Goal: Information Seeking & Learning: Learn about a topic

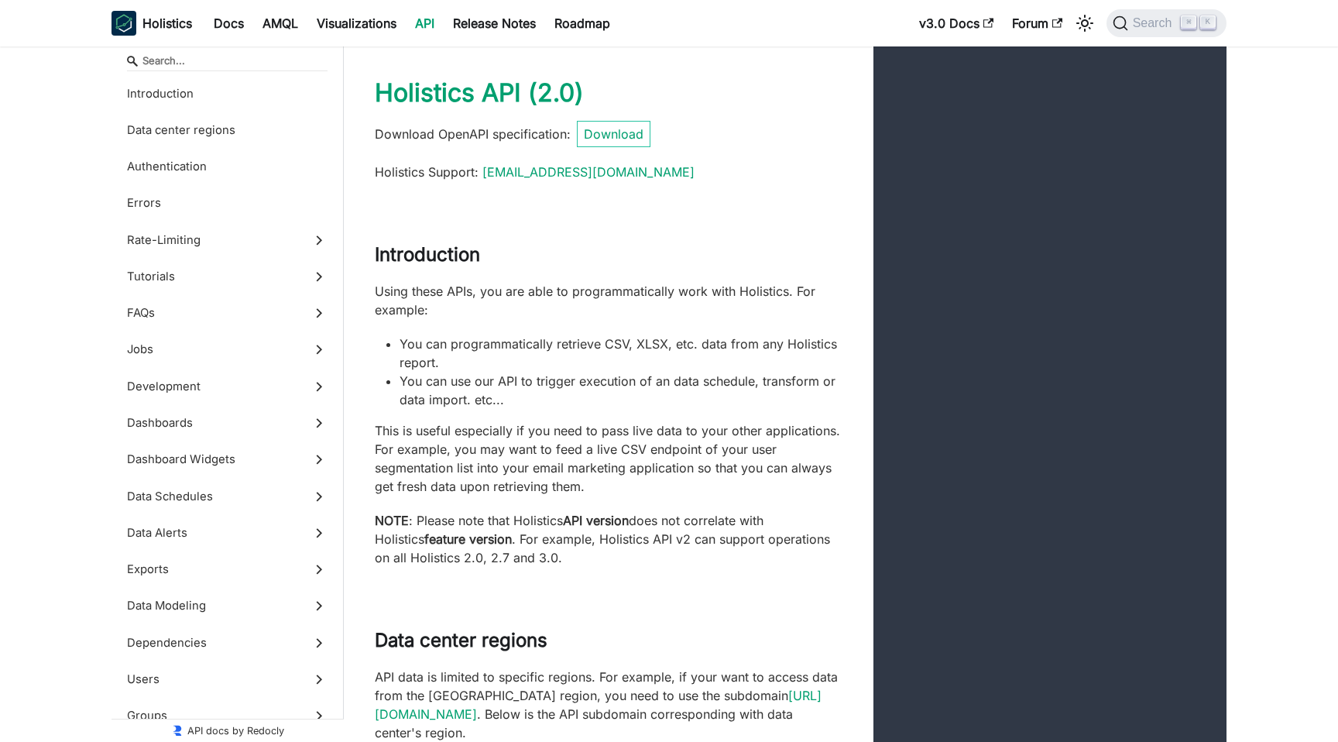
click at [528, 283] on p "Using these APIs, you are able to programmatically work with Holistics. For exa…" at bounding box center [609, 300] width 468 height 37
drag, startPoint x: 427, startPoint y: 338, endPoint x: 551, endPoint y: 343, distance: 124.0
click at [548, 342] on li "You can programmatically retrieve CSV, XLSX, etc. data from any Holistics repor…" at bounding box center [621, 353] width 443 height 37
click at [620, 345] on li "You can programmatically retrieve CSV, XLSX, etc. data from any Holistics repor…" at bounding box center [621, 353] width 443 height 37
drag, startPoint x: 438, startPoint y: 375, endPoint x: 520, endPoint y: 375, distance: 82.1
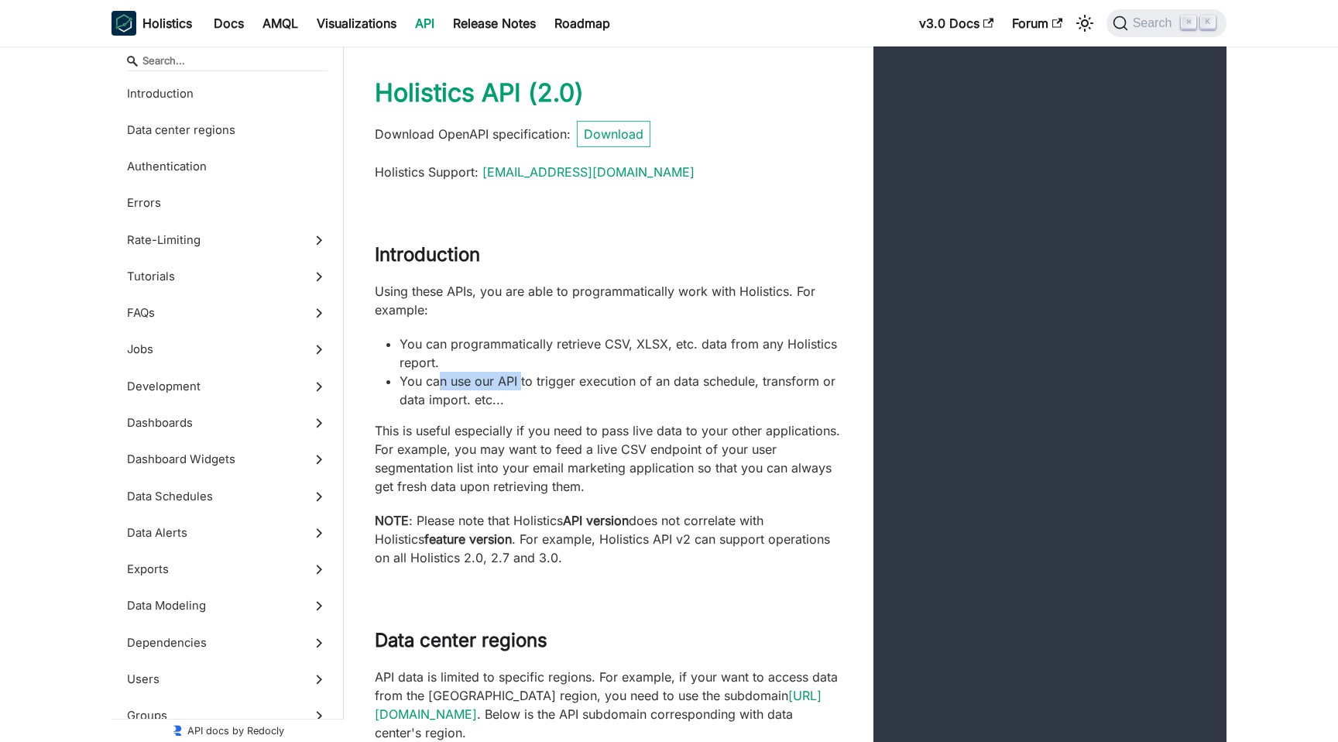
click at [520, 375] on li "You can use our API to trigger execution of an data schedule, transform or data…" at bounding box center [621, 390] width 443 height 37
click at [584, 375] on li "You can use our API to trigger execution of an data schedule, transform or data…" at bounding box center [621, 390] width 443 height 37
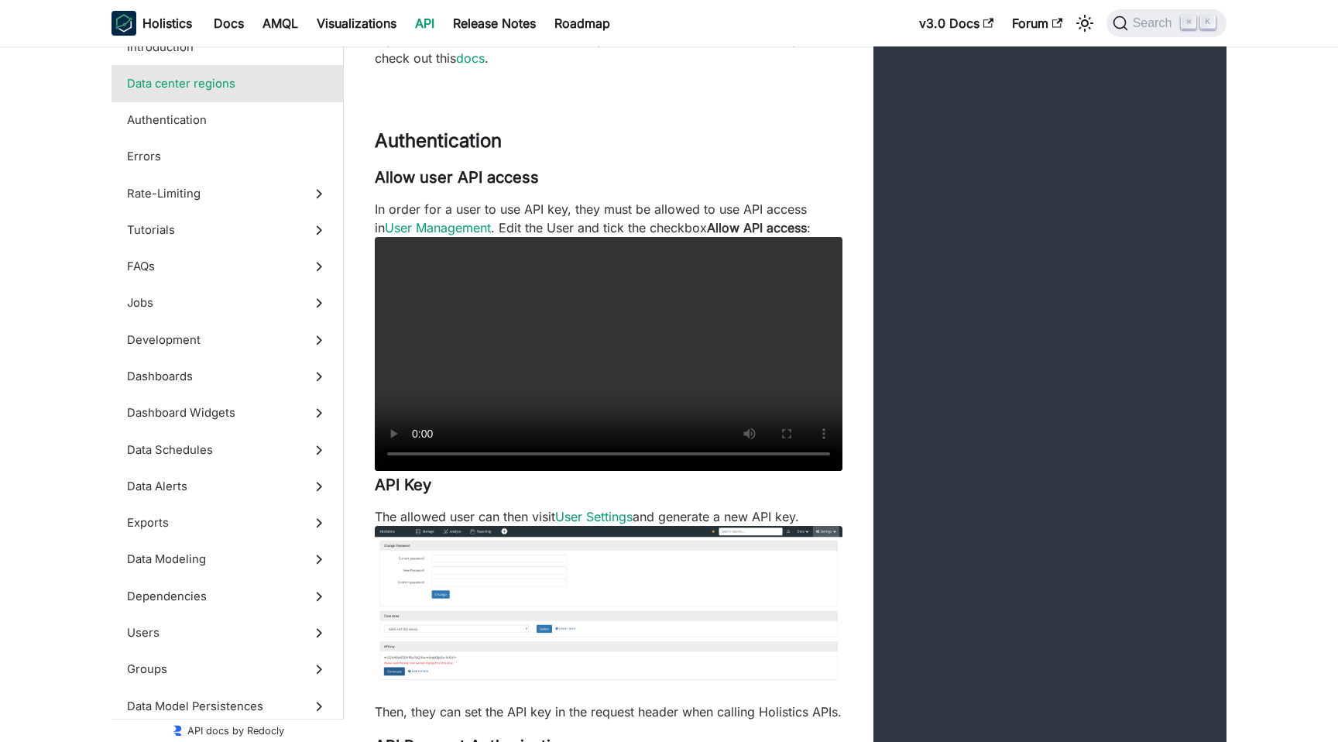
scroll to position [853, 0]
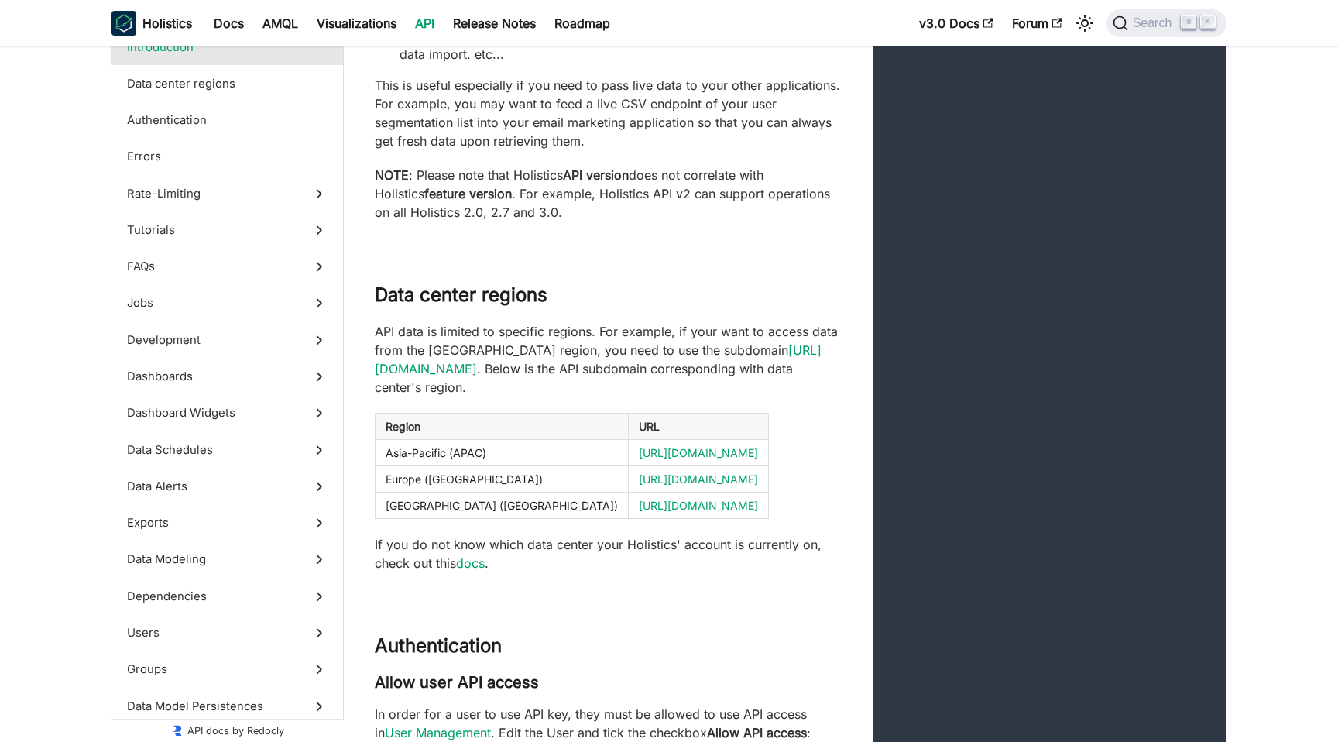
scroll to position [237, 0]
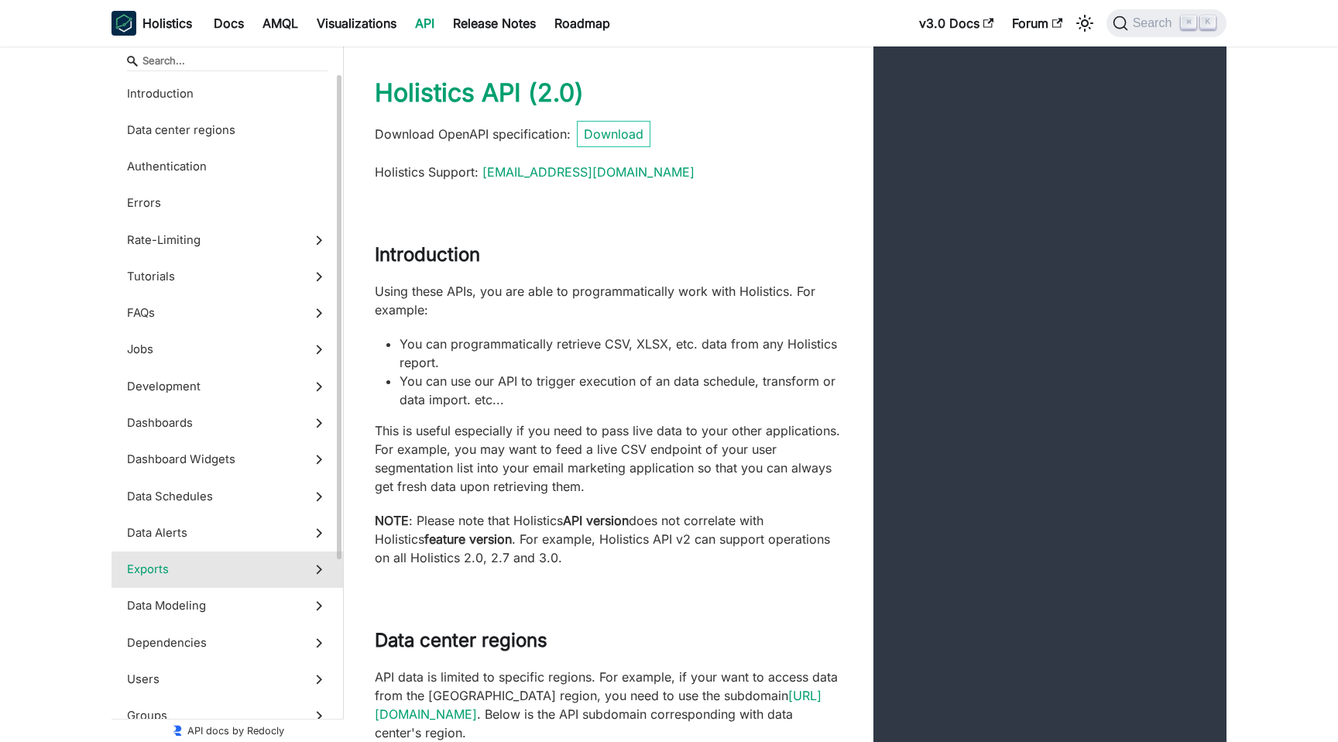
click at [161, 561] on span "Exports" at bounding box center [212, 569] width 171 height 17
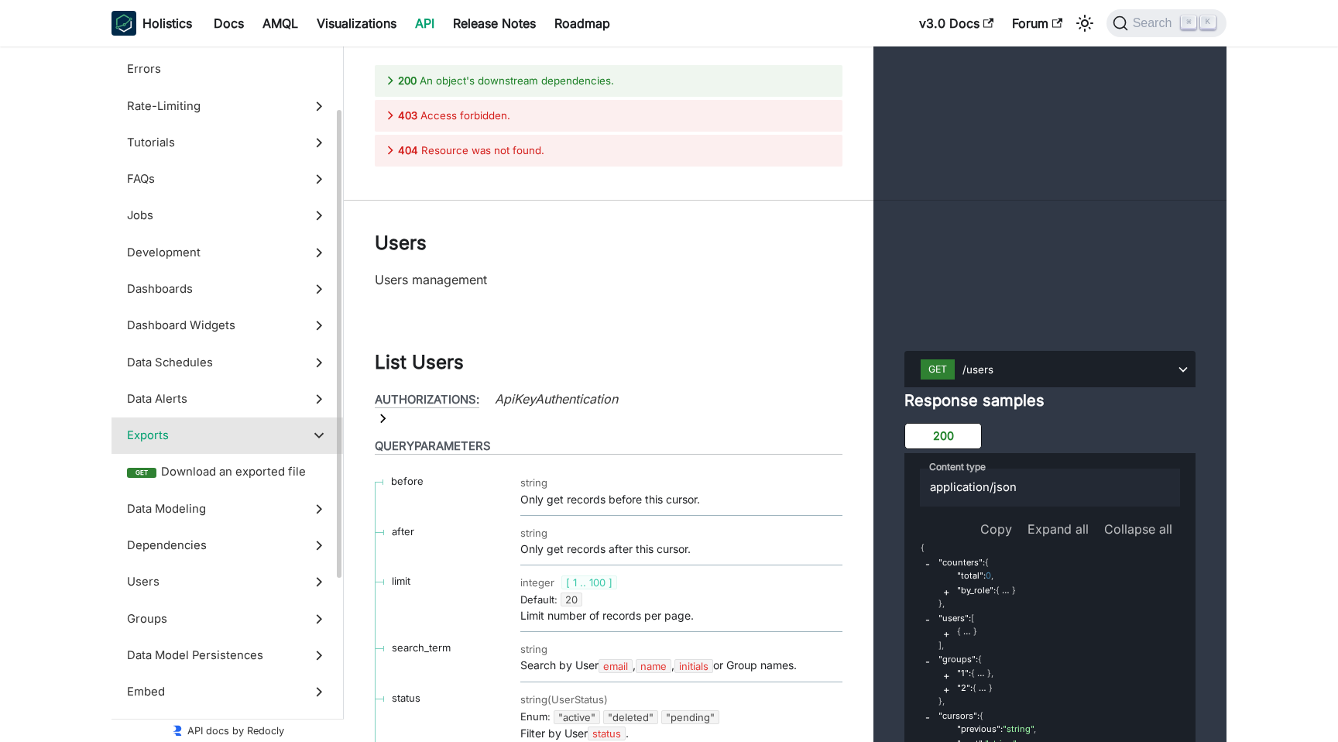
scroll to position [113, 0]
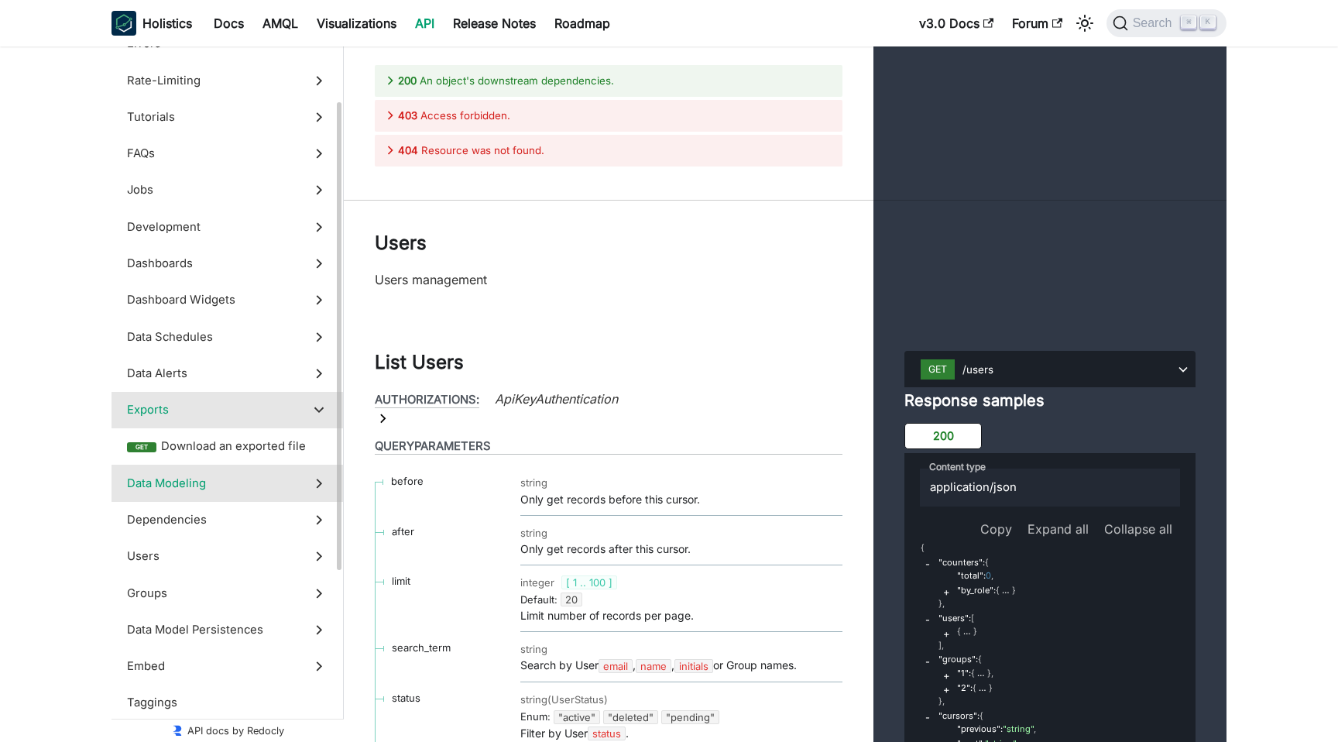
click at [222, 482] on span "Data Modeling" at bounding box center [212, 483] width 171 height 17
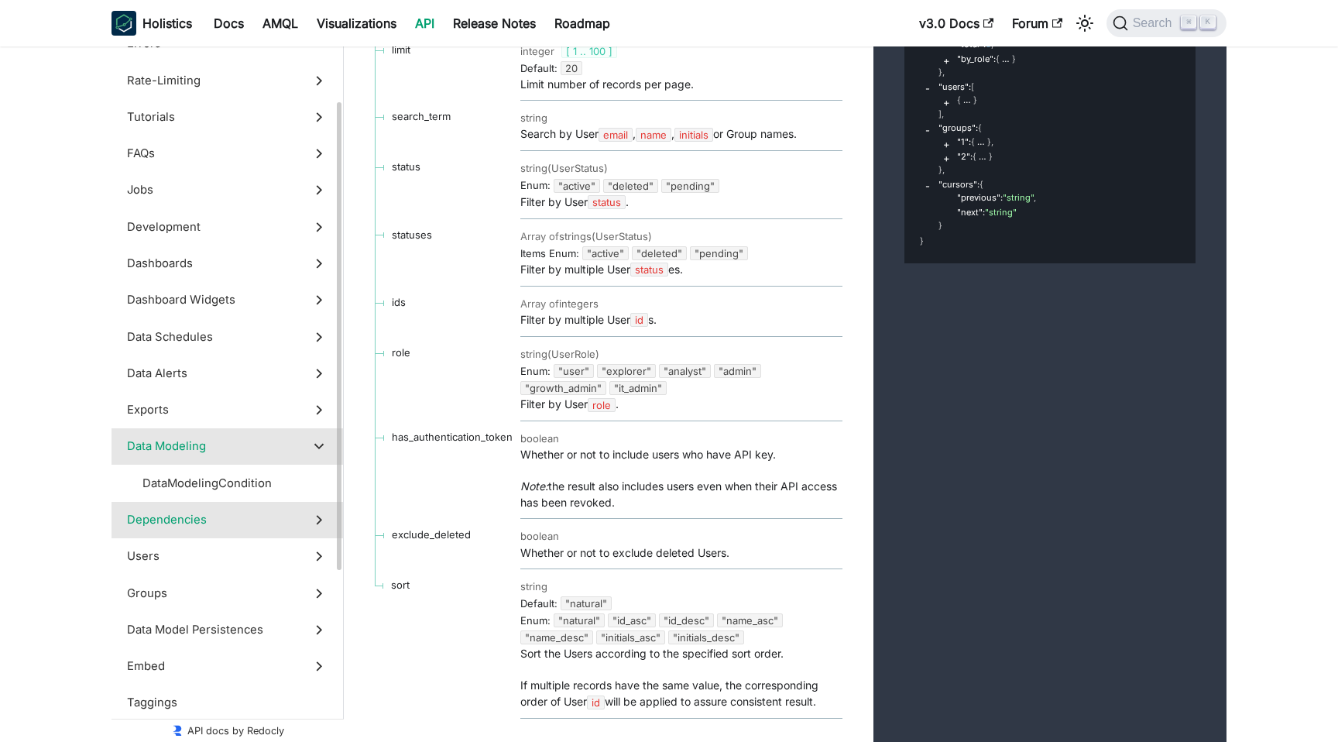
click at [225, 505] on label "Dependencies" at bounding box center [228, 520] width 232 height 36
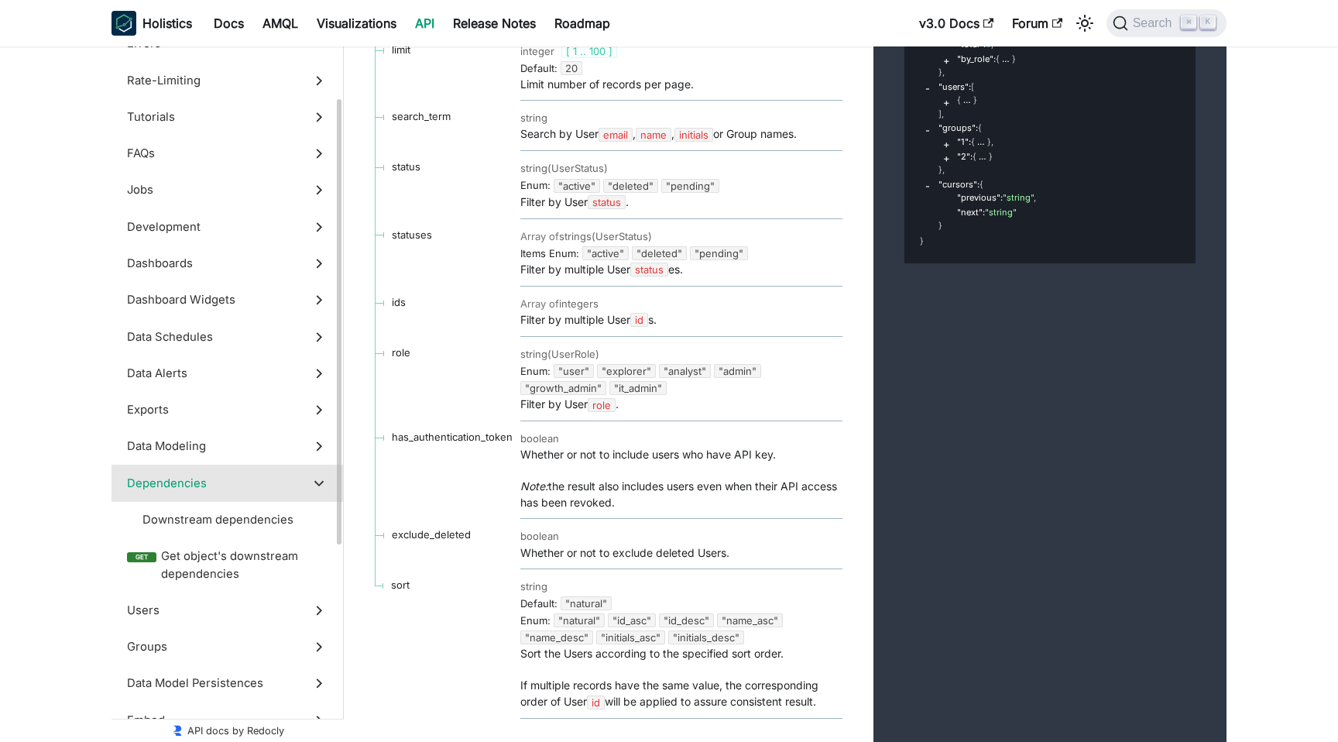
scroll to position [44262, 0]
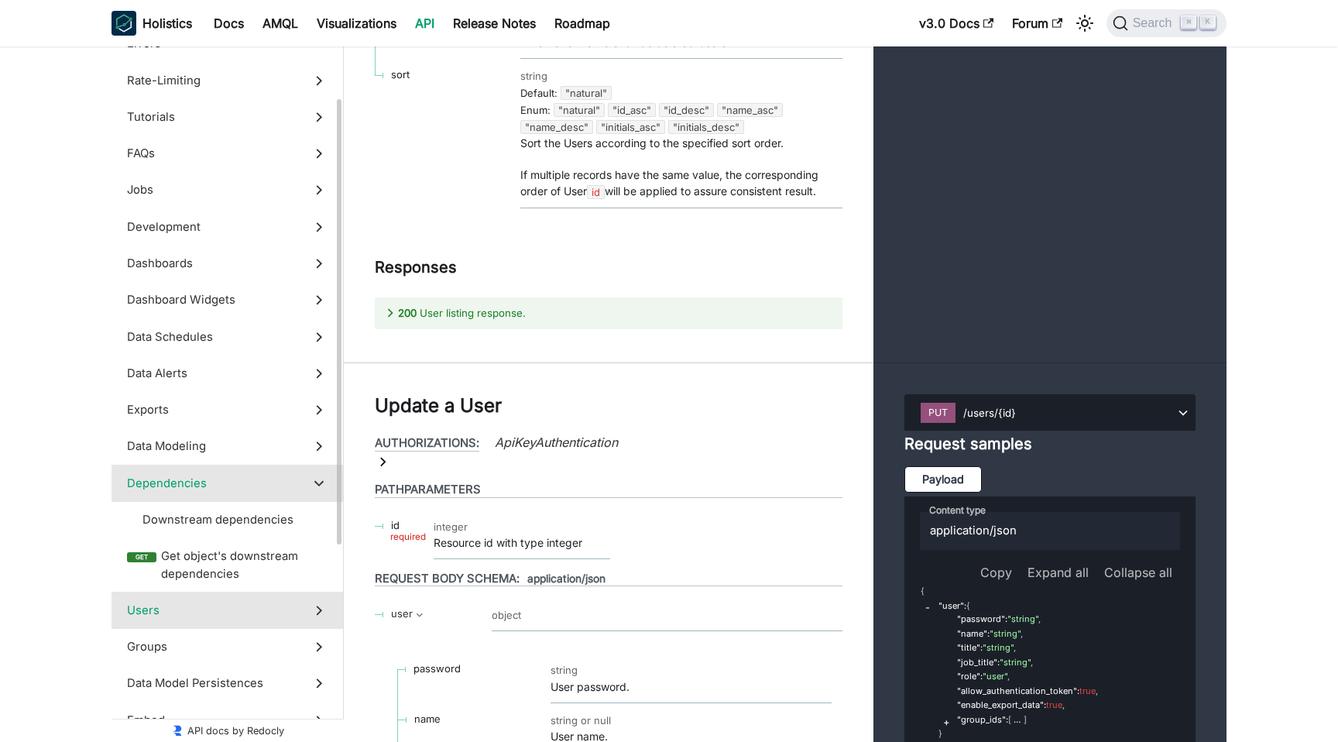
click at [206, 609] on span "Users" at bounding box center [212, 610] width 171 height 17
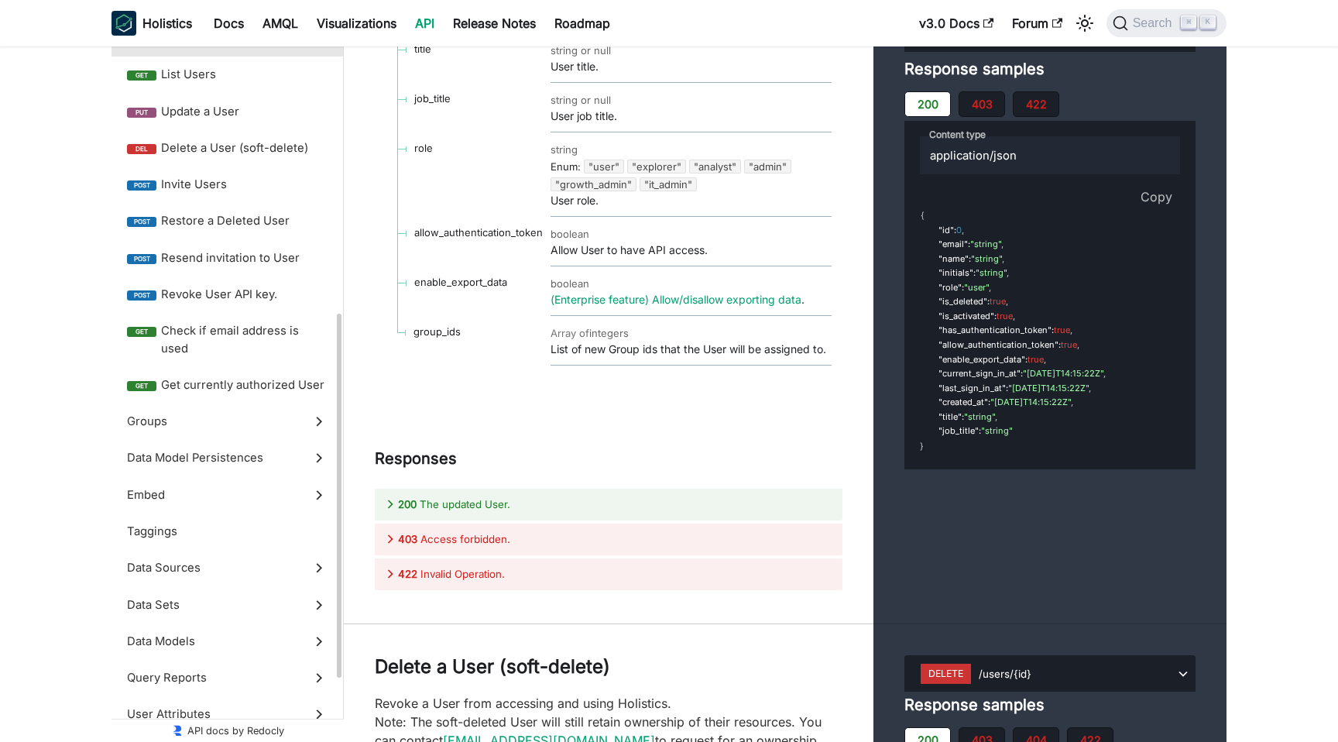
scroll to position [596, 0]
click at [206, 609] on span "Data Sets" at bounding box center [212, 604] width 171 height 17
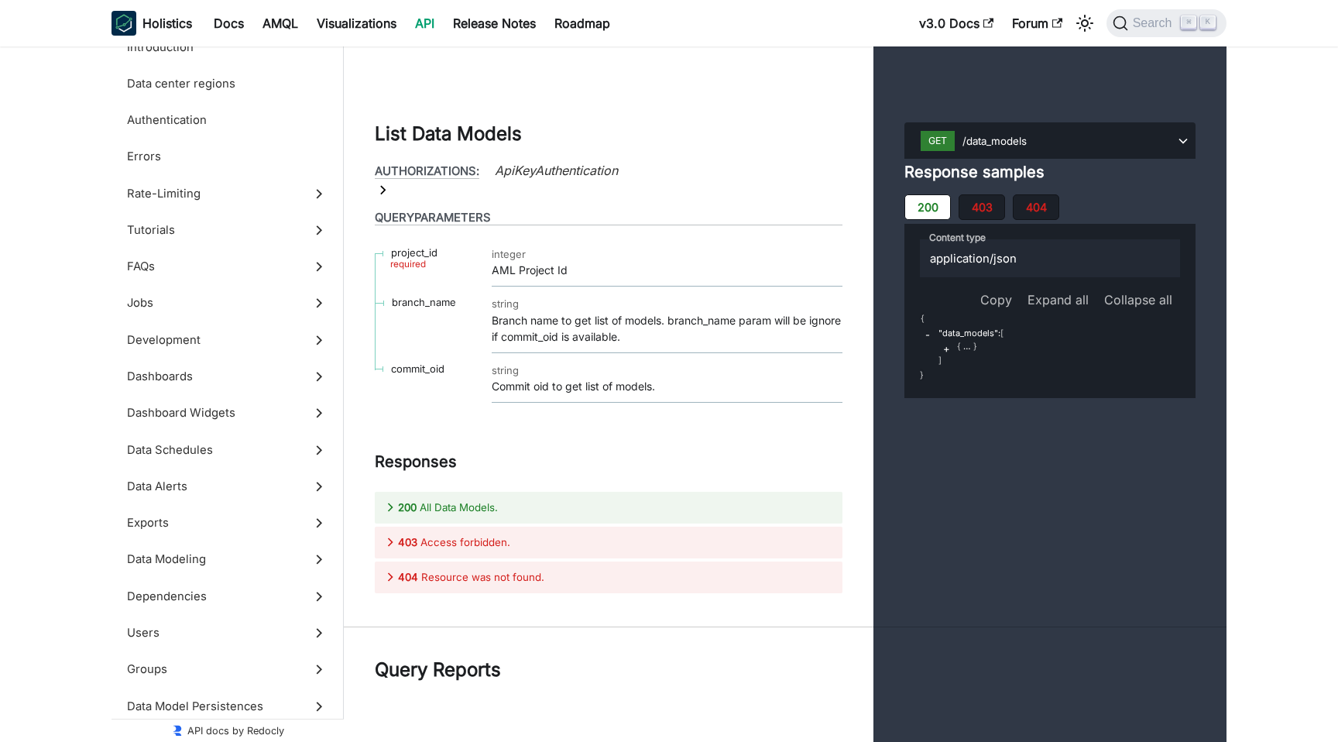
scroll to position [57556, 0]
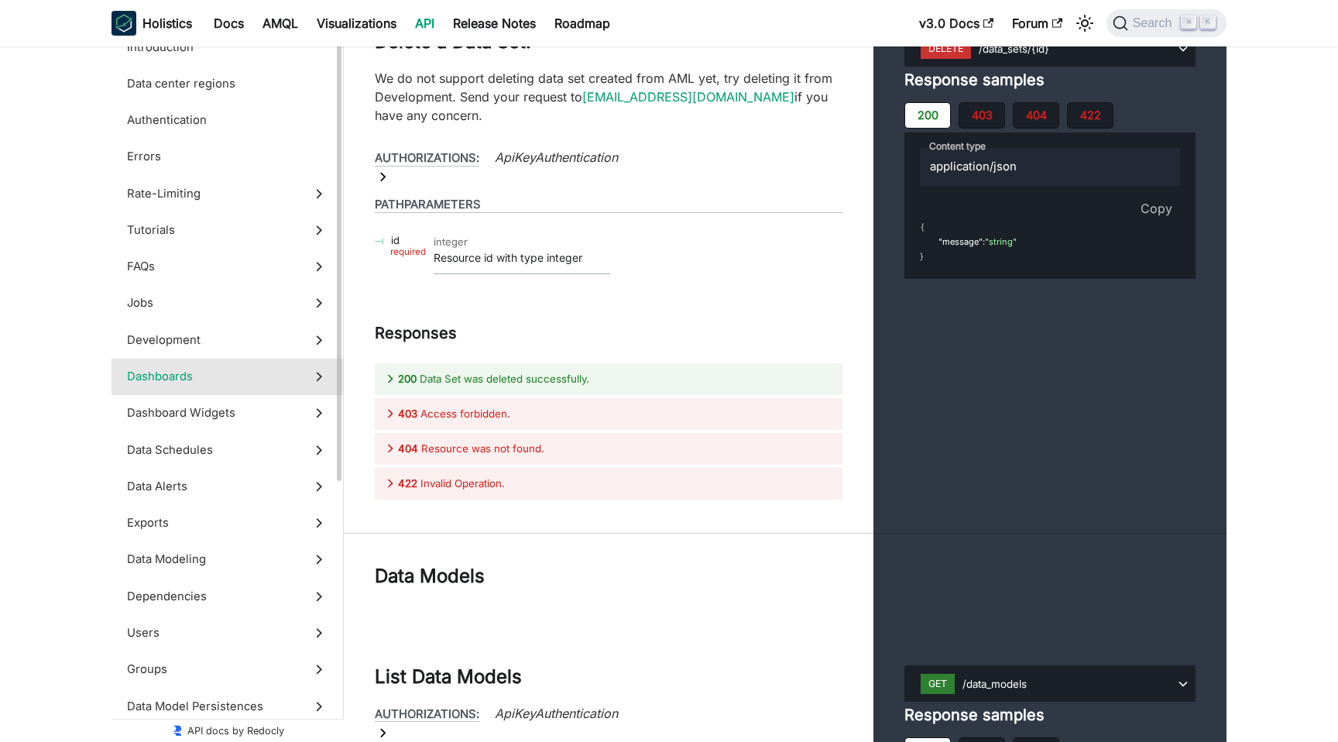
click at [210, 385] on label "Dashboards" at bounding box center [228, 377] width 232 height 36
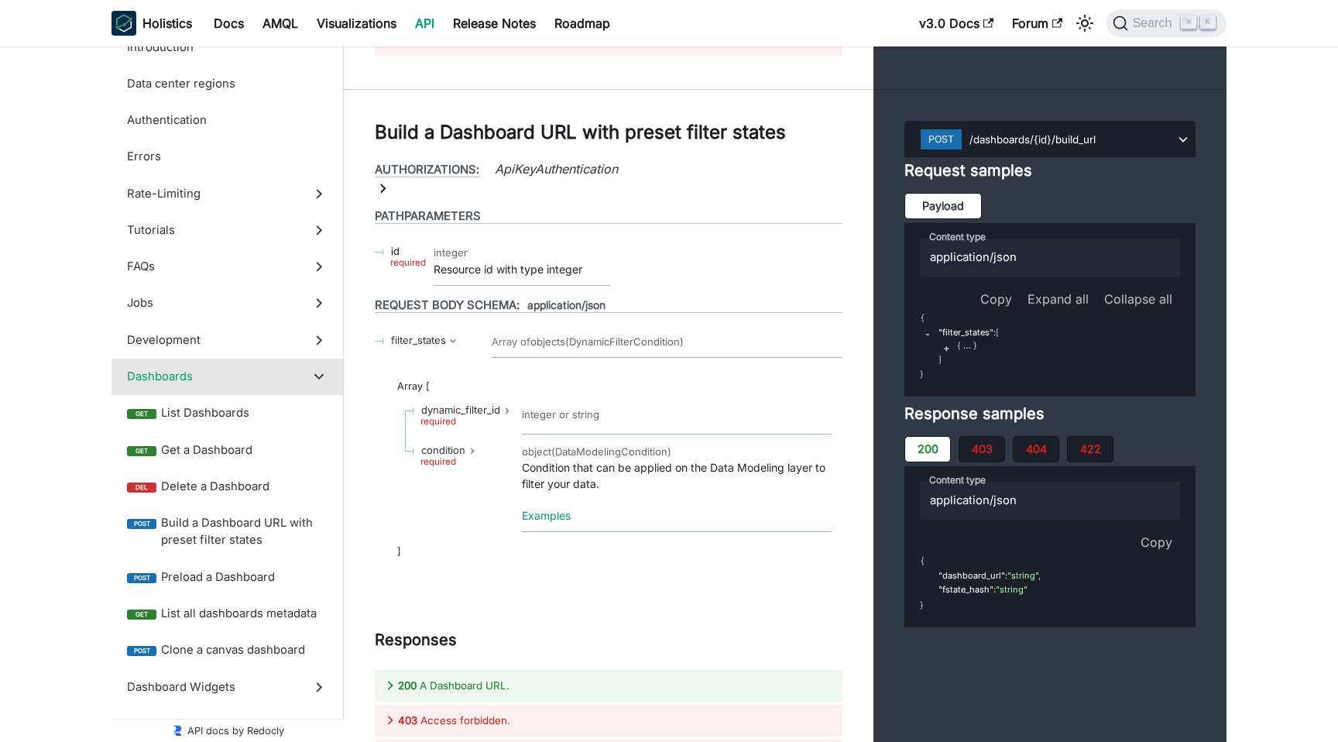
scroll to position [28210, 0]
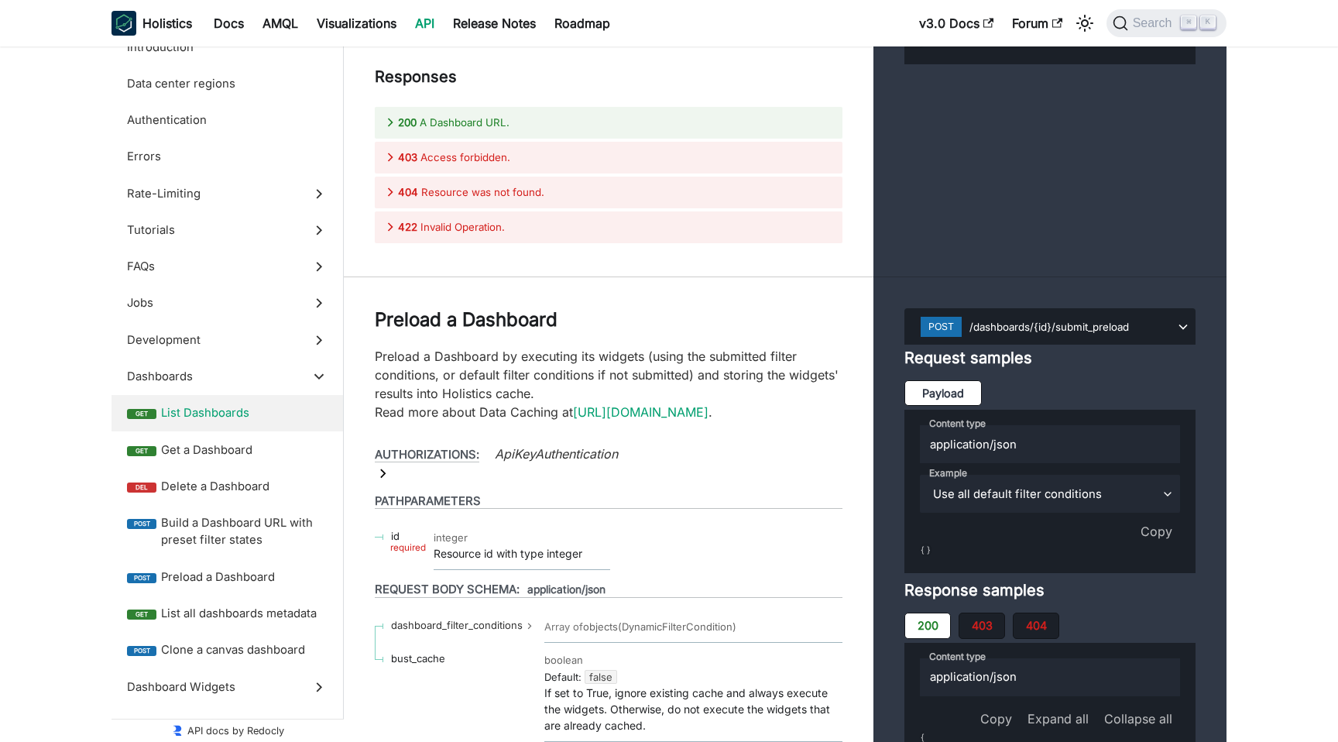
scroll to position [28781, 0]
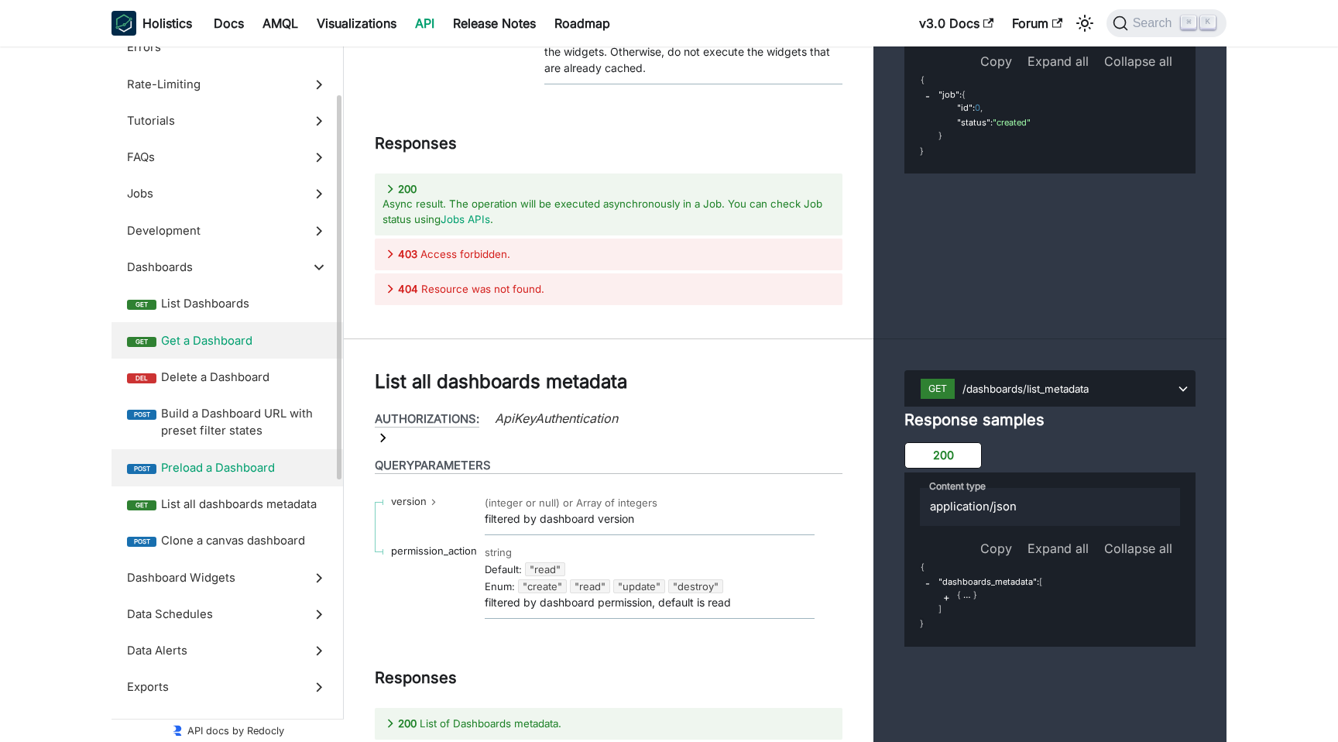
scroll to position [118, 0]
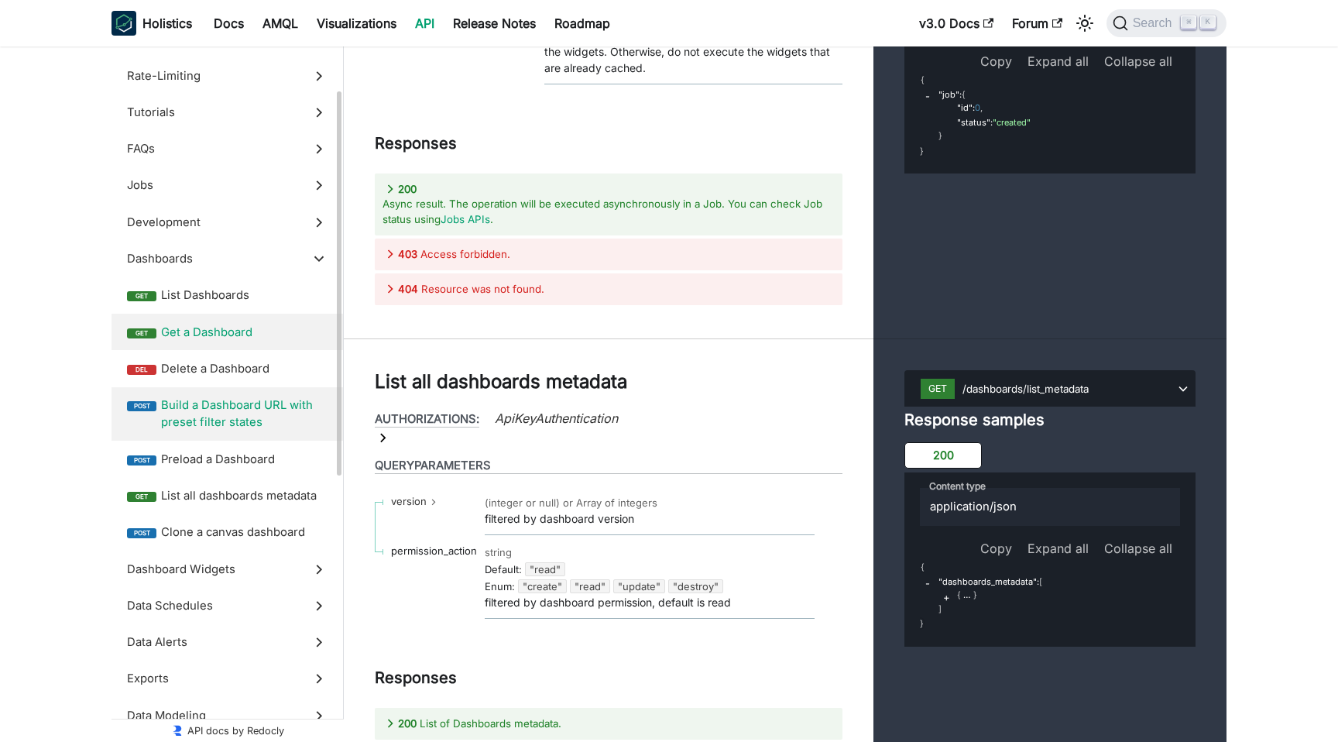
click at [246, 416] on span "Build a Dashboard URL with preset filter states" at bounding box center [244, 414] width 167 height 35
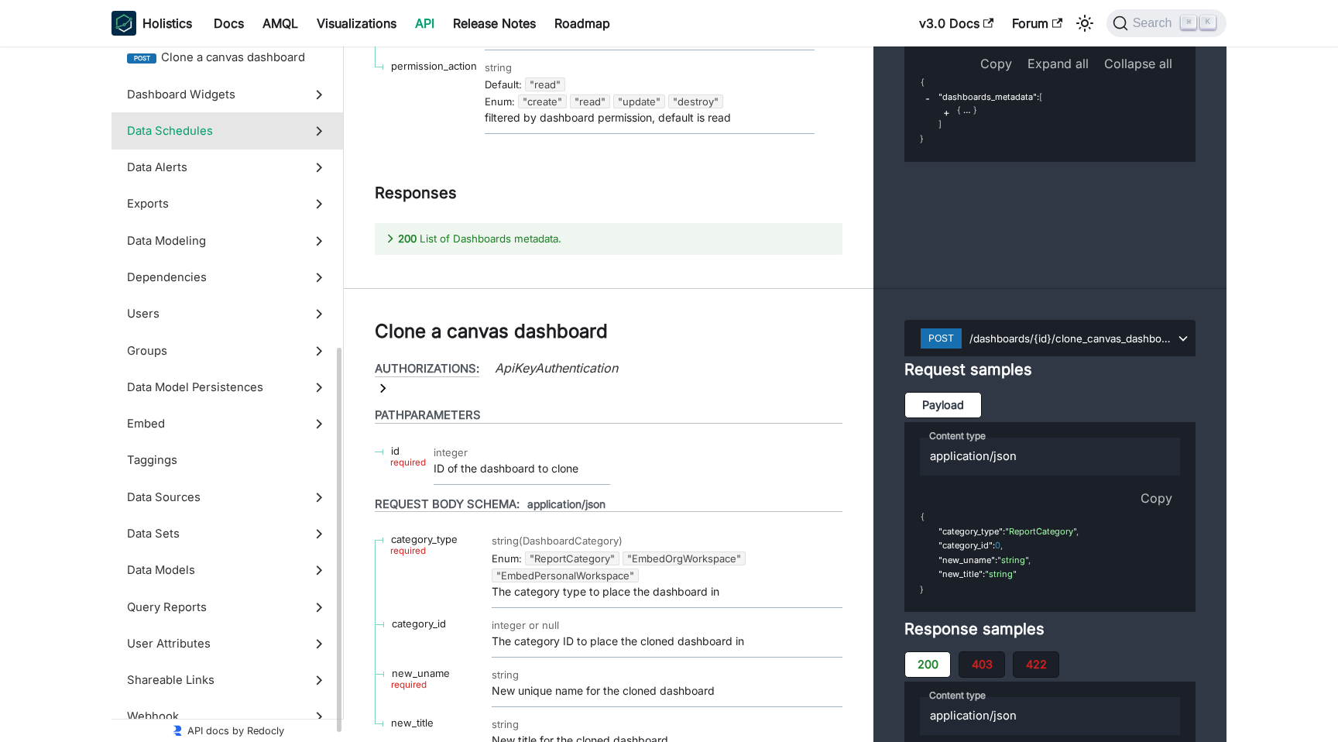
scroll to position [610, 0]
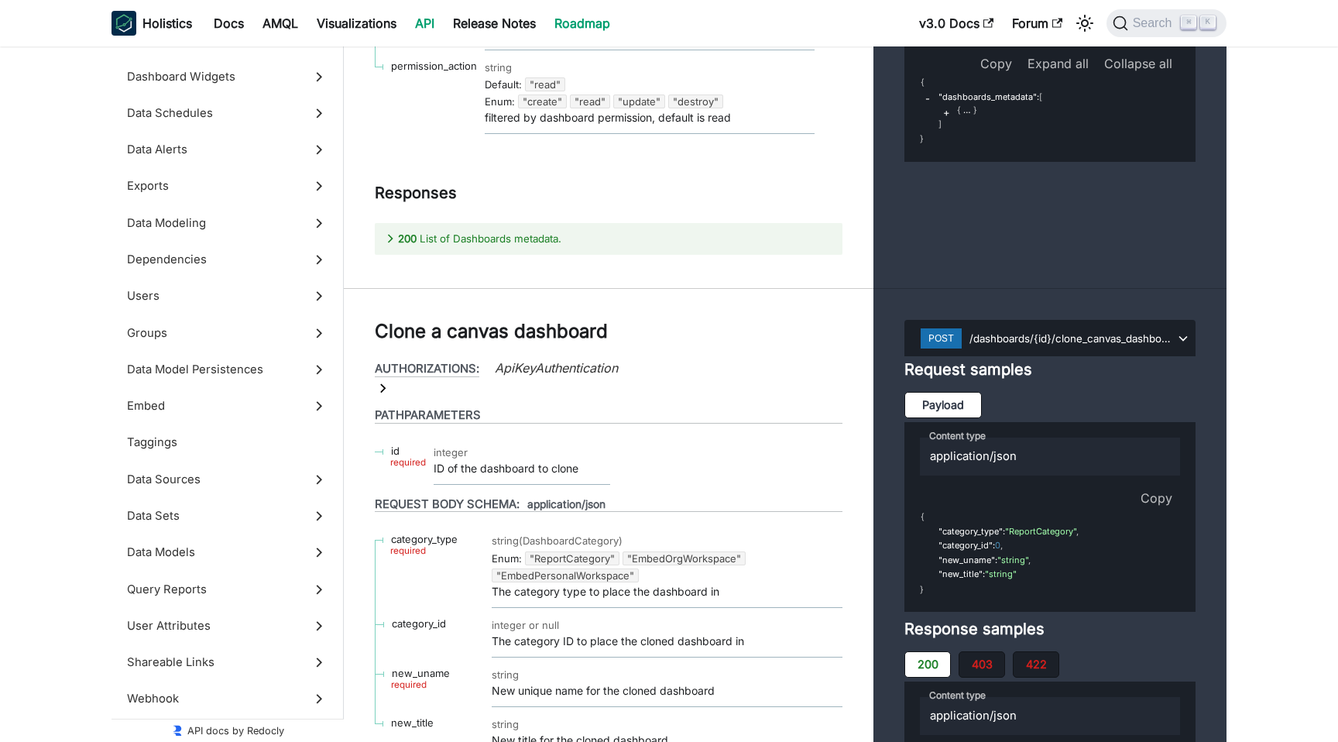
click at [558, 28] on link "Roadmap" at bounding box center [582, 23] width 74 height 25
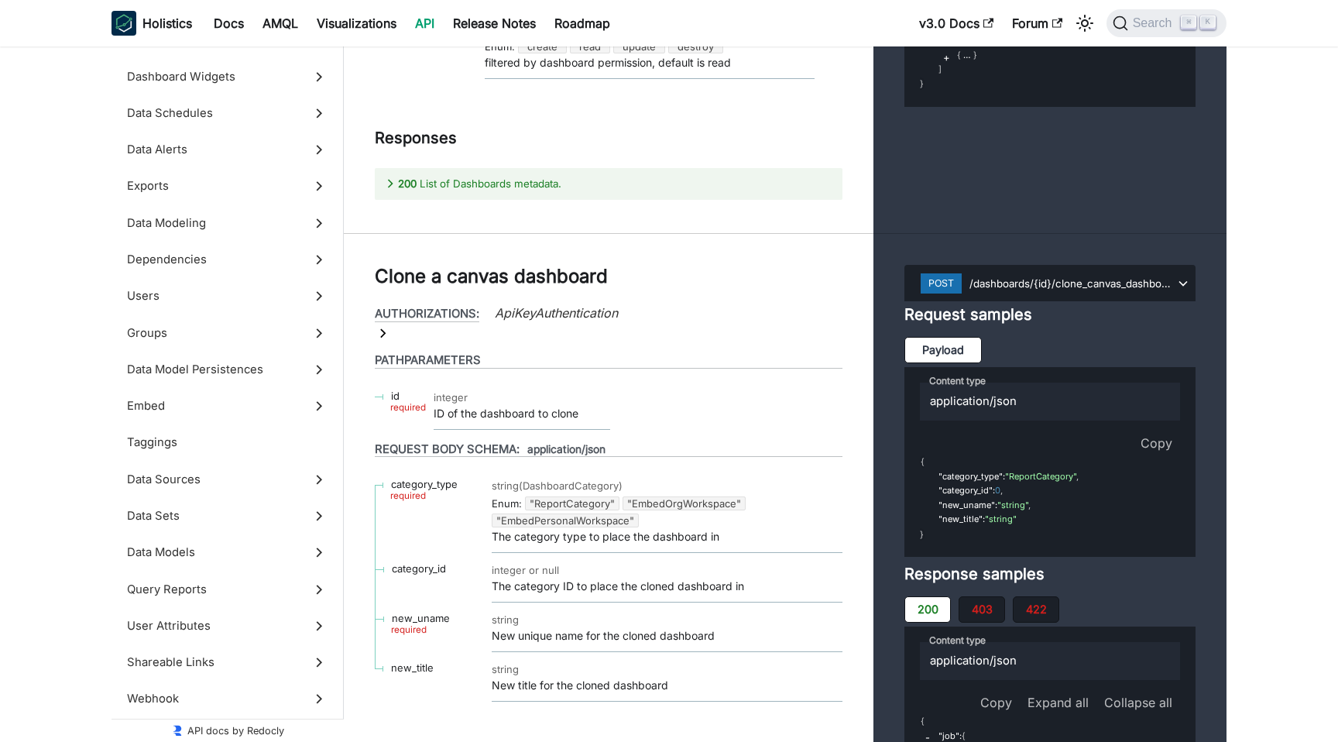
scroll to position [29977, 0]
